Goal: Task Accomplishment & Management: Use online tool/utility

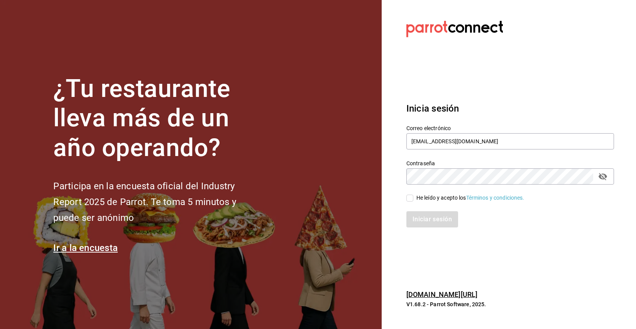
click at [412, 196] on input "He leído y acepto los Términos y condiciones." at bounding box center [409, 197] width 7 height 7
checkbox input "true"
click at [432, 221] on button "Iniciar sesión" at bounding box center [432, 219] width 52 height 16
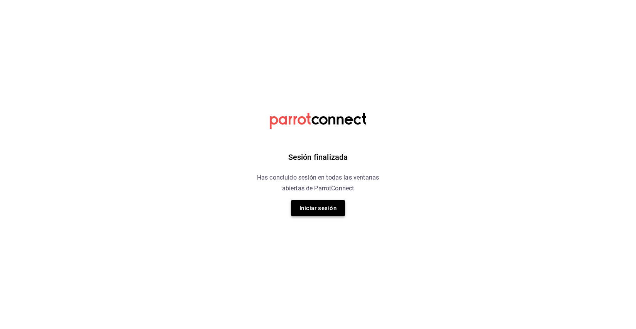
click at [330, 210] on button "Iniciar sesión" at bounding box center [318, 208] width 54 height 16
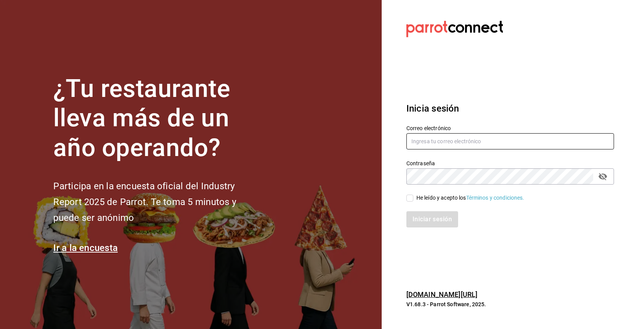
type input "[EMAIL_ADDRESS][DOMAIN_NAME]"
click at [410, 199] on input "He leído y acepto los Términos y condiciones." at bounding box center [409, 197] width 7 height 7
checkbox input "true"
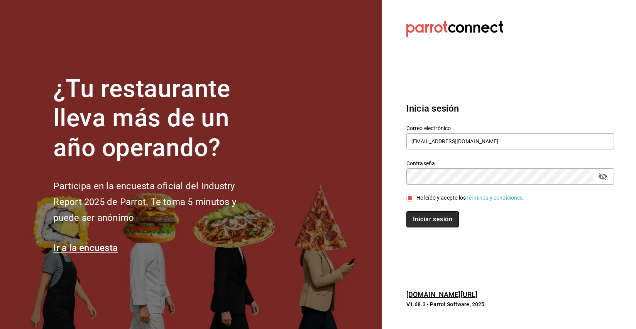
click at [429, 221] on button "Iniciar sesión" at bounding box center [432, 219] width 52 height 16
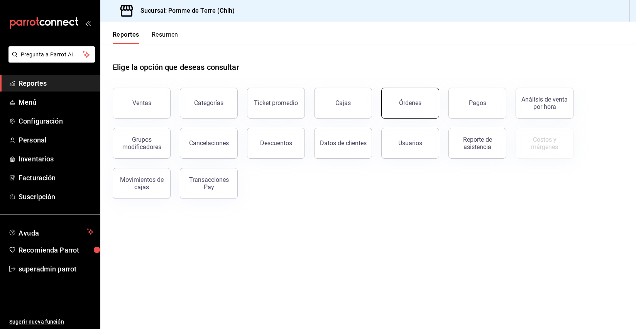
click at [396, 103] on button "Órdenes" at bounding box center [410, 103] width 58 height 31
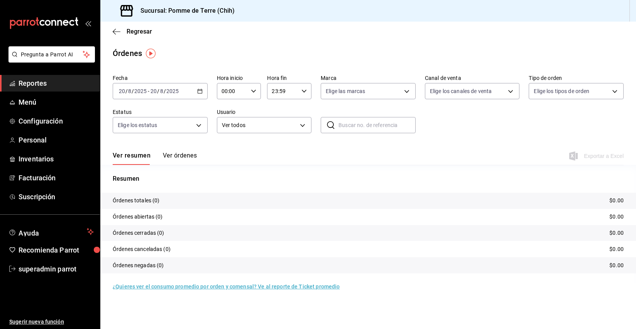
click at [162, 93] on input "8" at bounding box center [162, 91] width 4 height 6
click at [146, 201] on span "Rango de fechas" at bounding box center [149, 201] width 60 height 8
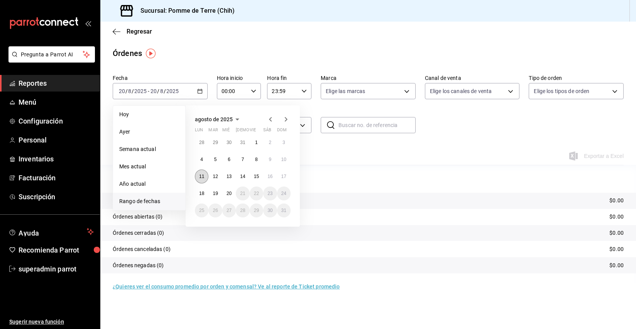
click at [200, 176] on abbr "11" at bounding box center [201, 176] width 5 height 5
click at [268, 176] on abbr "16" at bounding box center [269, 176] width 5 height 5
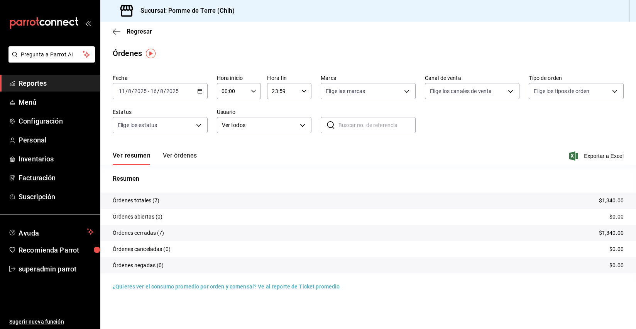
click at [182, 94] on div "2025-08-11 11 / 8 / 2025 - 2025-08-16 16 / 8 / 2025" at bounding box center [160, 91] width 95 height 16
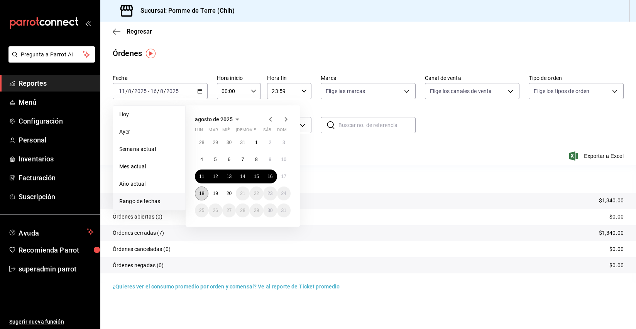
click at [202, 194] on abbr "18" at bounding box center [201, 193] width 5 height 5
click at [231, 191] on abbr "20" at bounding box center [228, 193] width 5 height 5
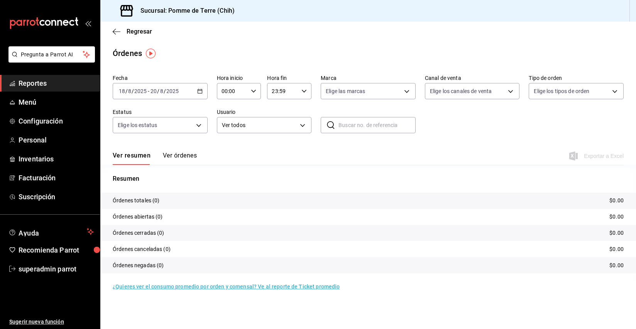
click at [189, 91] on div "2025-08-18 18 / 8 / 2025 - 2025-08-20 20 / 8 / 2025" at bounding box center [160, 91] width 95 height 16
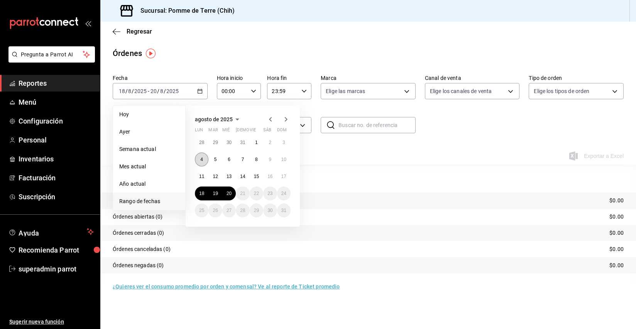
click at [199, 159] on button "4" at bounding box center [202, 159] width 14 height 14
click at [267, 163] on button "9" at bounding box center [270, 159] width 14 height 14
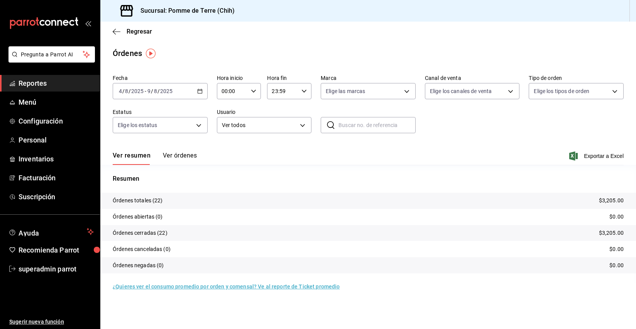
click at [186, 96] on div "2025-08-04 4 / 8 / 2025 - 2025-08-09 9 / 8 / 2025" at bounding box center [160, 91] width 95 height 16
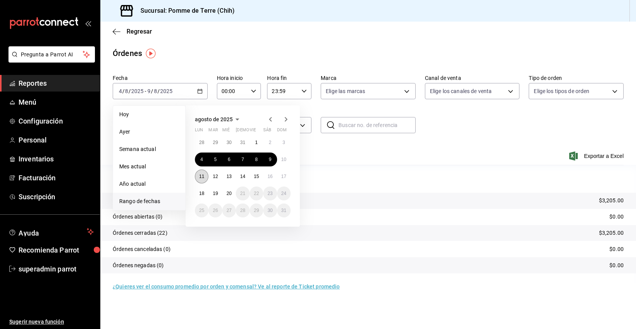
click at [203, 176] on abbr "11" at bounding box center [201, 176] width 5 height 5
click at [204, 177] on button "11" at bounding box center [202, 176] width 14 height 14
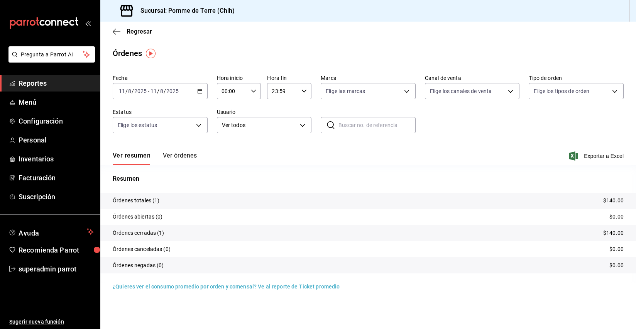
click at [189, 95] on div "2025-08-11 11 / 8 / 2025 - 2025-08-11 11 / 8 / 2025" at bounding box center [160, 91] width 95 height 16
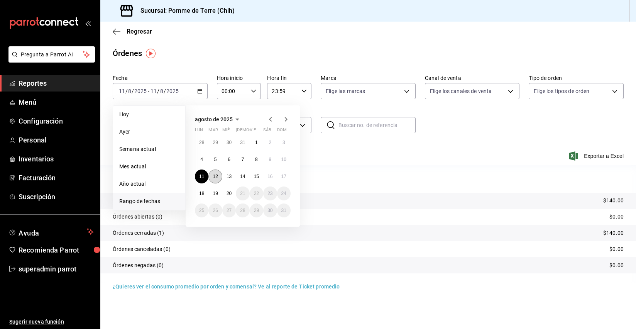
click at [216, 173] on button "12" at bounding box center [215, 176] width 14 height 14
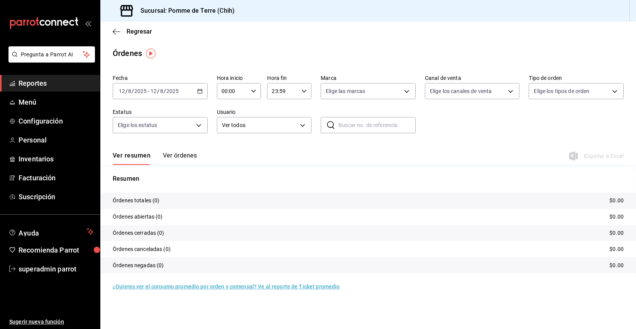
click at [180, 92] on div "2025-08-12 12 / 8 / 2025 - 2025-08-12 12 / 8 / 2025" at bounding box center [160, 91] width 95 height 16
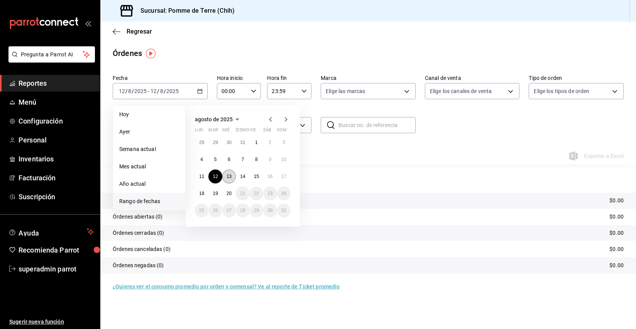
click at [230, 176] on abbr "13" at bounding box center [228, 176] width 5 height 5
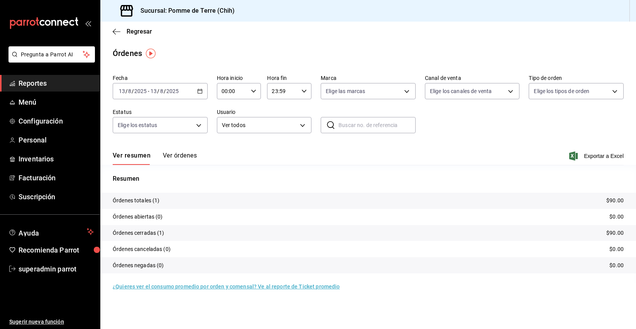
click at [172, 88] on input "2025" at bounding box center [172, 91] width 13 height 6
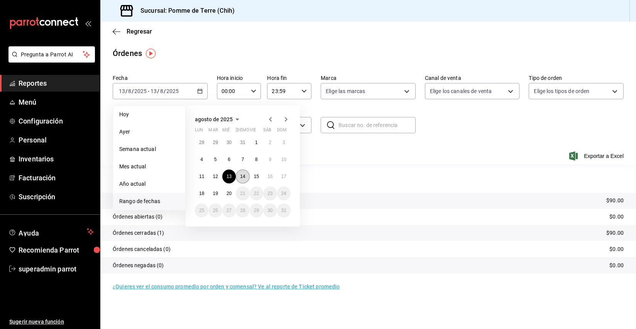
click at [246, 178] on button "14" at bounding box center [243, 176] width 14 height 14
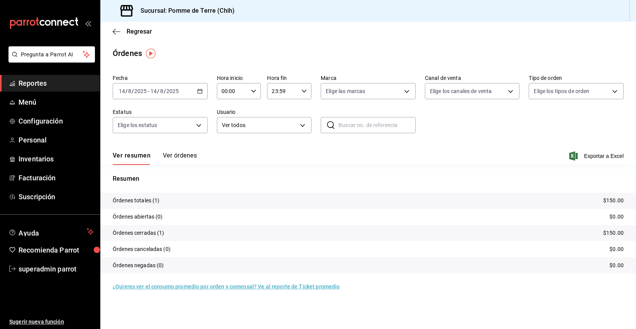
click at [170, 88] on div "2025-08-14 14 / 8 / 2025 - 2025-08-14 14 / 8 / 2025" at bounding box center [160, 91] width 95 height 16
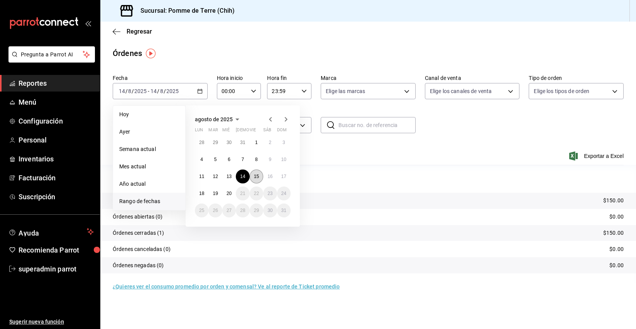
click at [255, 176] on abbr "15" at bounding box center [256, 176] width 5 height 5
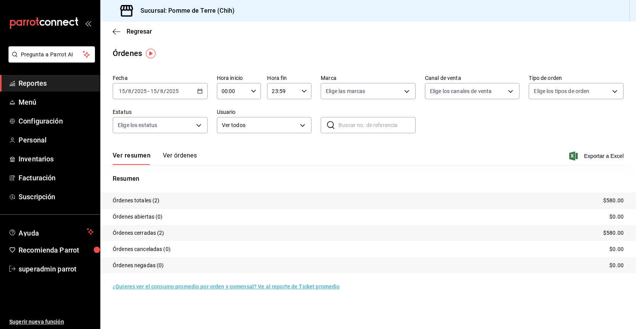
click at [165, 93] on span "/" at bounding box center [165, 91] width 2 height 6
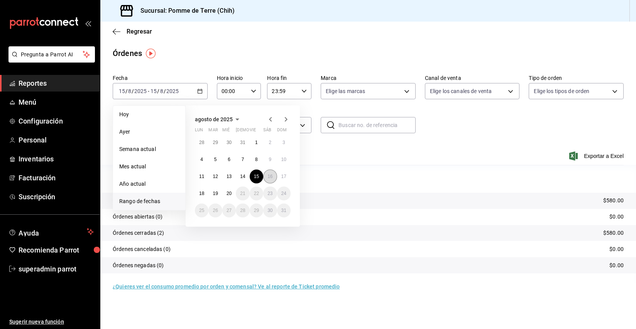
click at [271, 176] on abbr "16" at bounding box center [269, 176] width 5 height 5
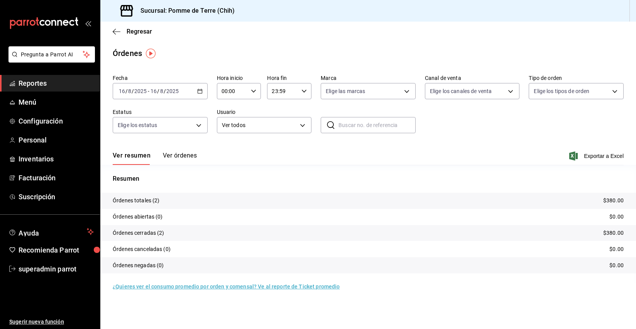
click at [168, 92] on input "2025" at bounding box center [172, 91] width 13 height 6
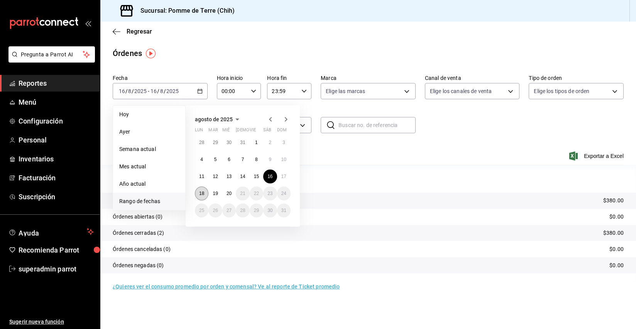
click at [202, 191] on abbr "18" at bounding box center [201, 193] width 5 height 5
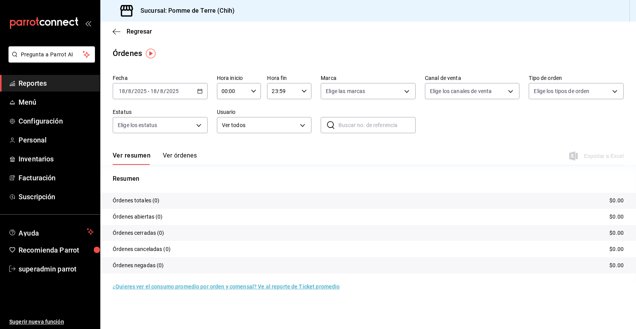
click at [171, 90] on input "2025" at bounding box center [172, 91] width 13 height 6
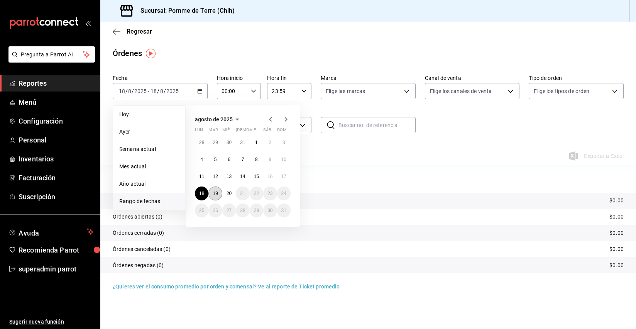
click at [215, 197] on button "19" at bounding box center [215, 193] width 14 height 14
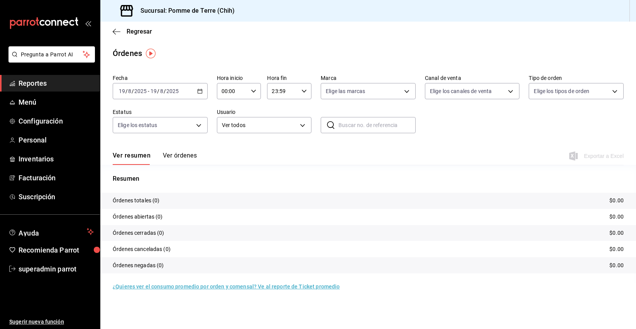
click at [170, 93] on input "2025" at bounding box center [172, 91] width 13 height 6
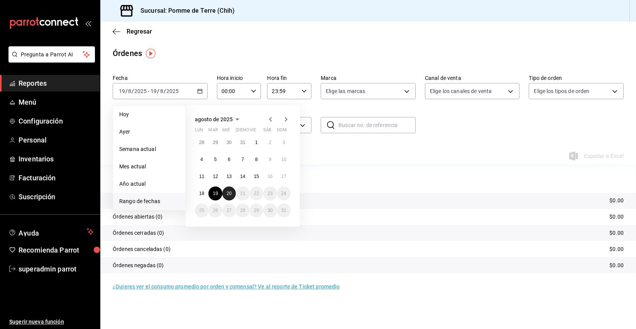
click at [224, 196] on button "20" at bounding box center [229, 193] width 14 height 14
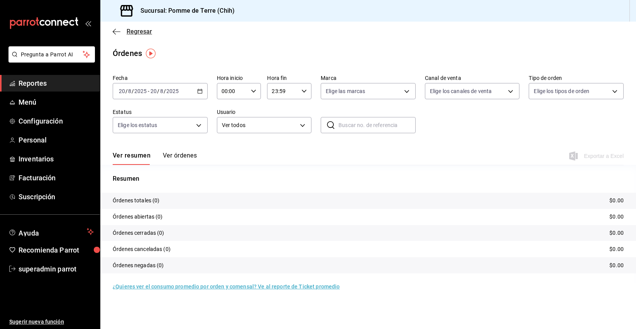
click at [118, 32] on icon "button" at bounding box center [117, 31] width 8 height 7
